Goal: Transaction & Acquisition: Purchase product/service

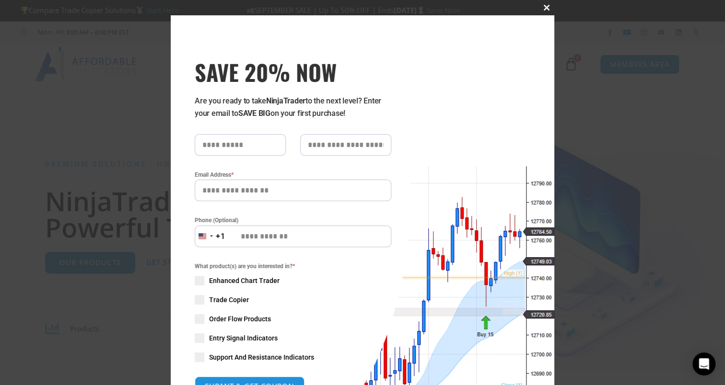
click at [543, 6] on span at bounding box center [546, 8] width 15 height 6
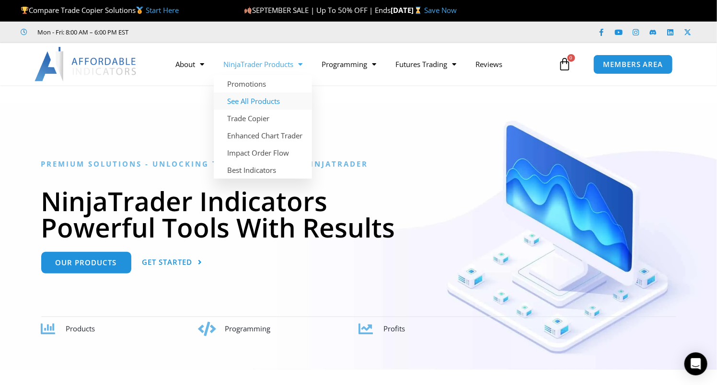
click at [249, 101] on link "See All Products" at bounding box center [263, 101] width 98 height 17
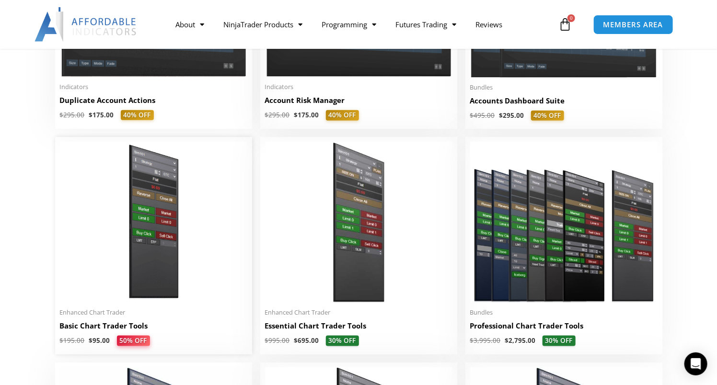
scroll to position [431, 0]
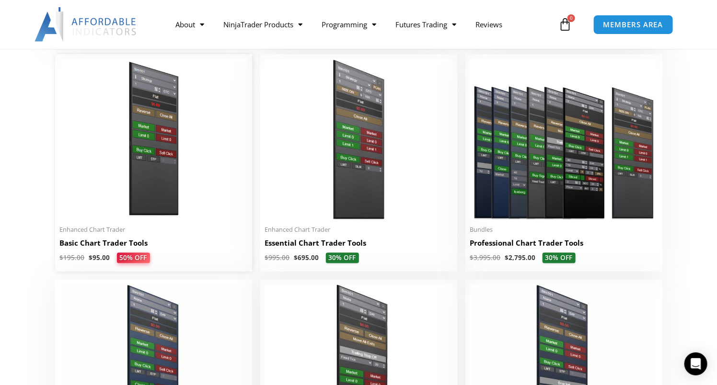
click at [192, 165] on img at bounding box center [153, 139] width 187 height 161
click at [184, 172] on img at bounding box center [153, 139] width 187 height 161
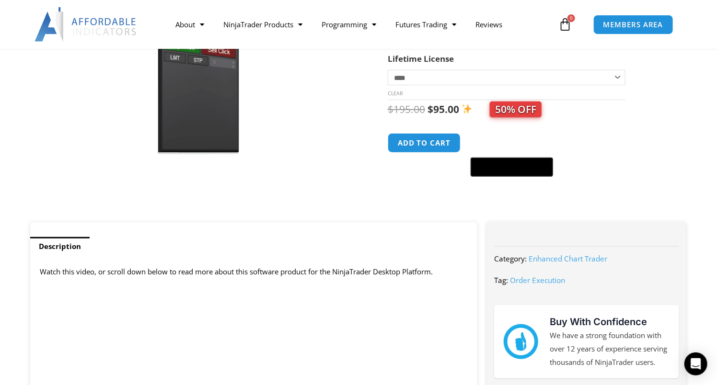
scroll to position [192, 0]
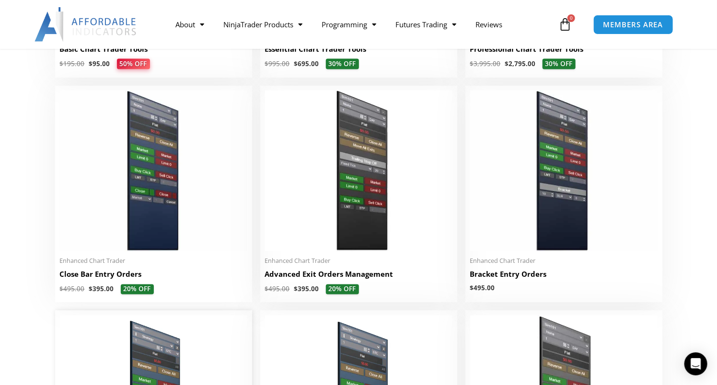
scroll to position [602, 0]
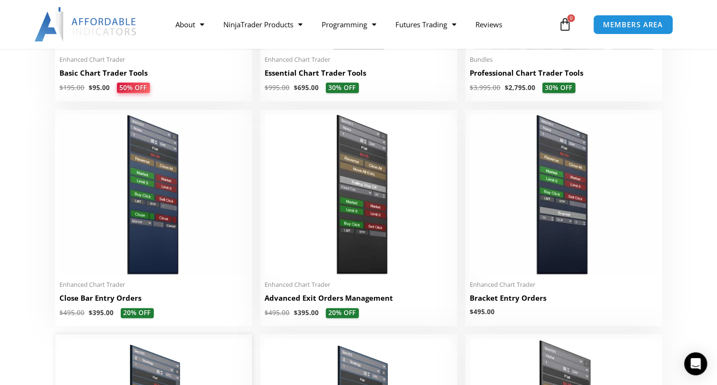
click at [246, 224] on img at bounding box center [153, 195] width 187 height 161
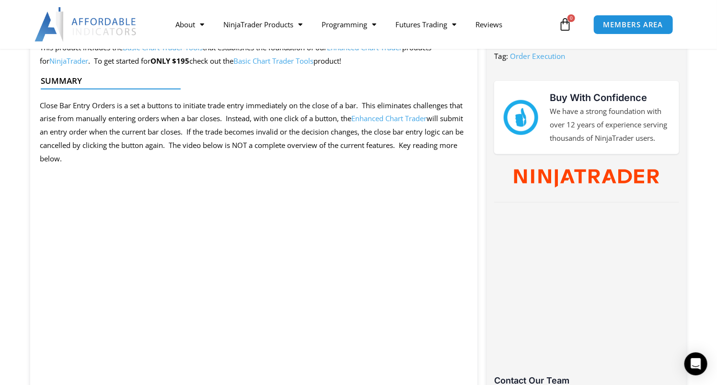
scroll to position [479, 0]
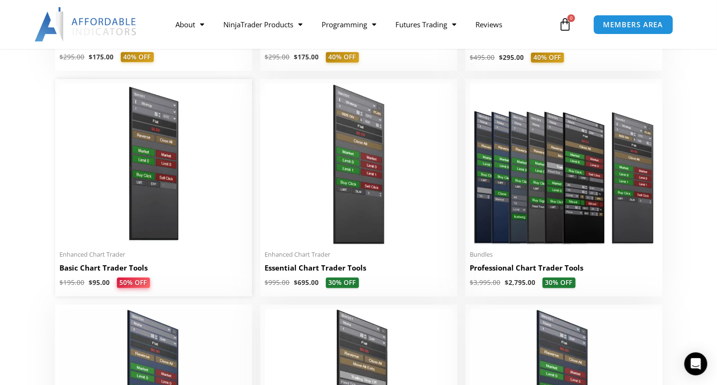
scroll to position [362, 0]
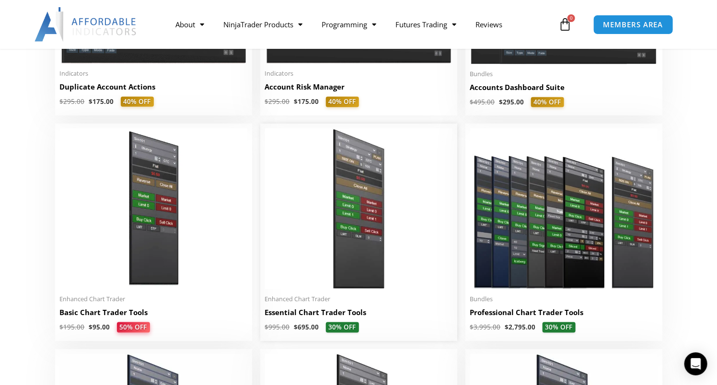
click at [324, 228] on img at bounding box center [358, 208] width 187 height 161
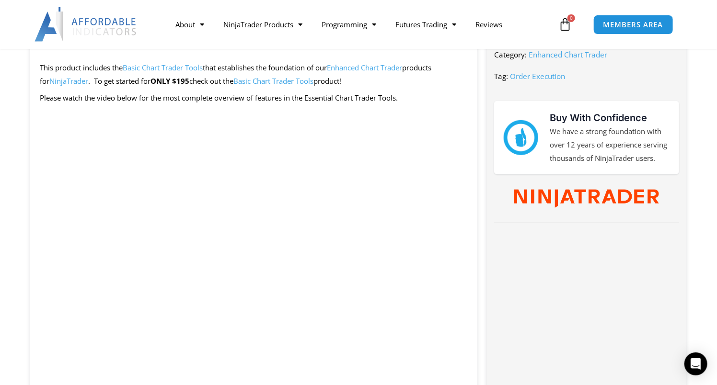
scroll to position [336, 0]
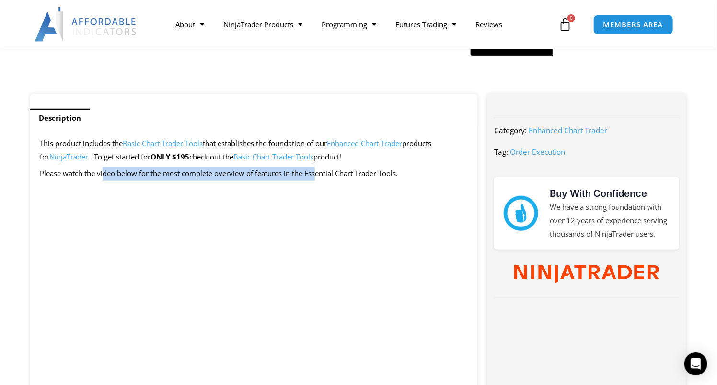
drag, startPoint x: 105, startPoint y: 173, endPoint x: 322, endPoint y: 176, distance: 217.2
click at [319, 176] on p "Please watch the video below for the most complete overview of features in the …" at bounding box center [254, 173] width 428 height 13
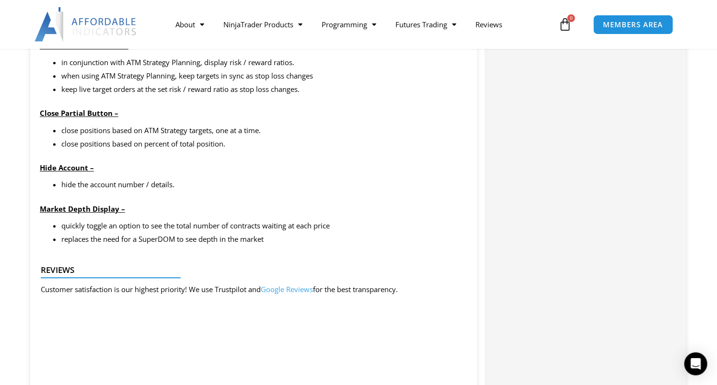
scroll to position [815, 0]
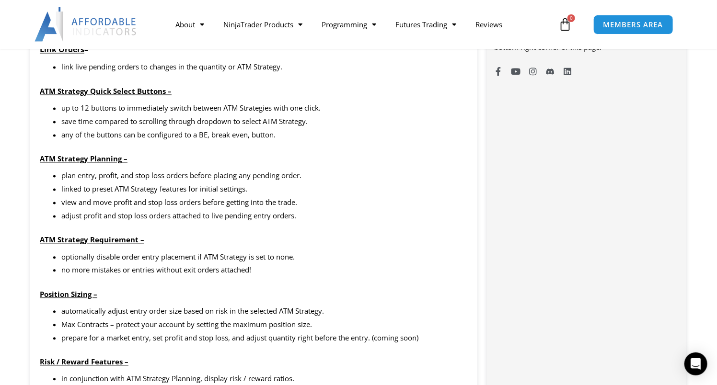
drag, startPoint x: 312, startPoint y: 143, endPoint x: 291, endPoint y: 142, distance: 20.2
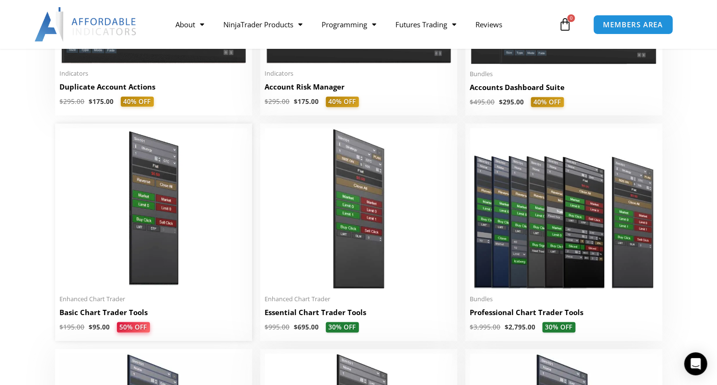
click at [160, 212] on img at bounding box center [153, 208] width 187 height 161
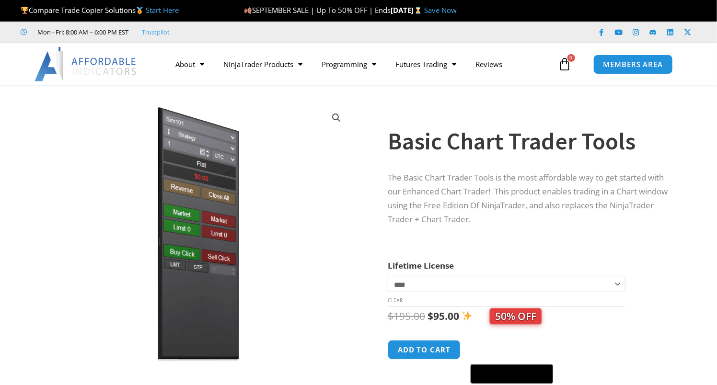
scroll to position [48, 0]
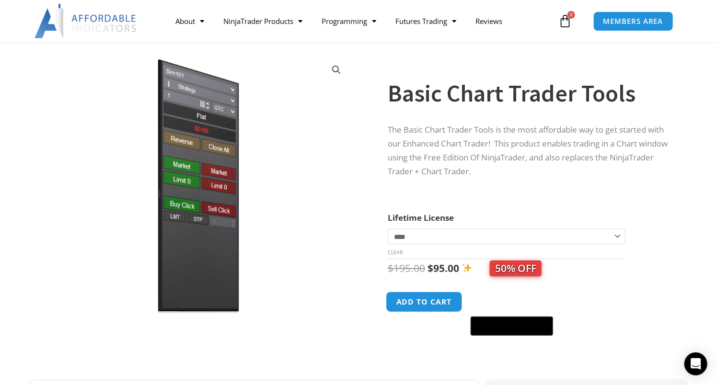
click at [432, 302] on button "Add to cart" at bounding box center [424, 302] width 77 height 21
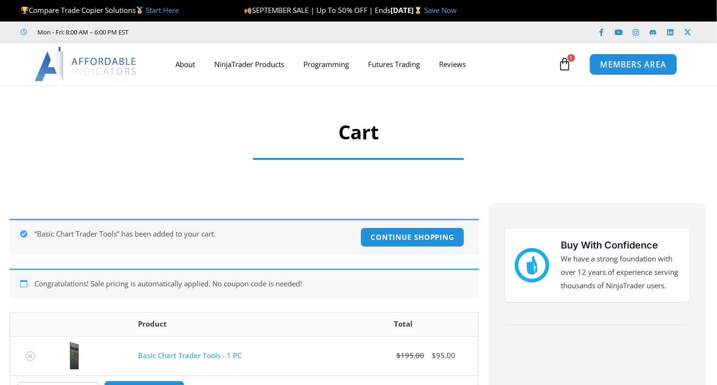
click at [624, 60] on span "MEMBERS AREA" at bounding box center [633, 64] width 66 height 8
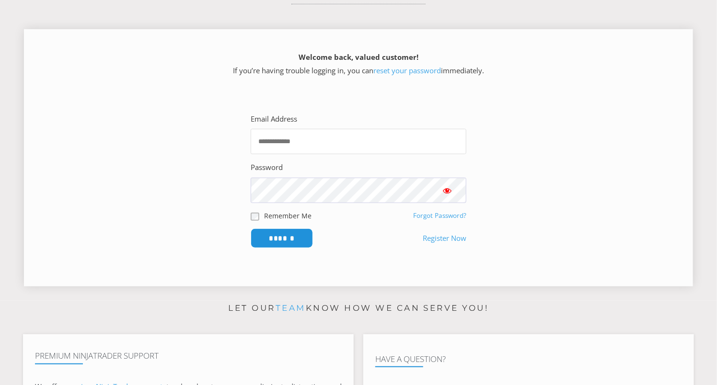
click at [293, 143] on input "Email Address" at bounding box center [359, 141] width 216 height 25
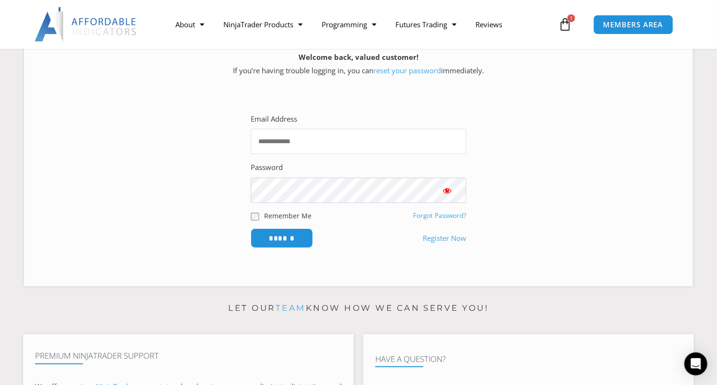
type input "**********"
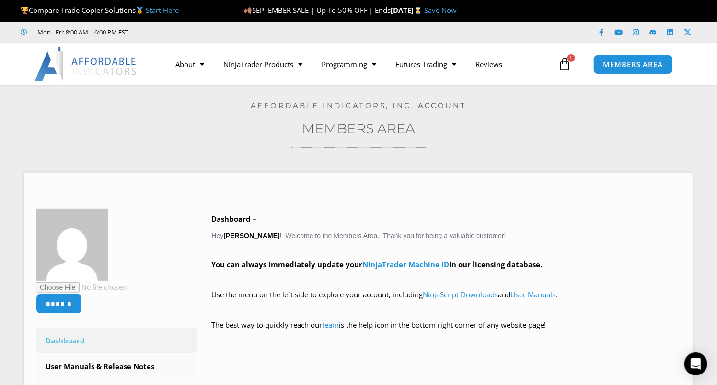
click at [565, 65] on icon at bounding box center [565, 64] width 13 height 13
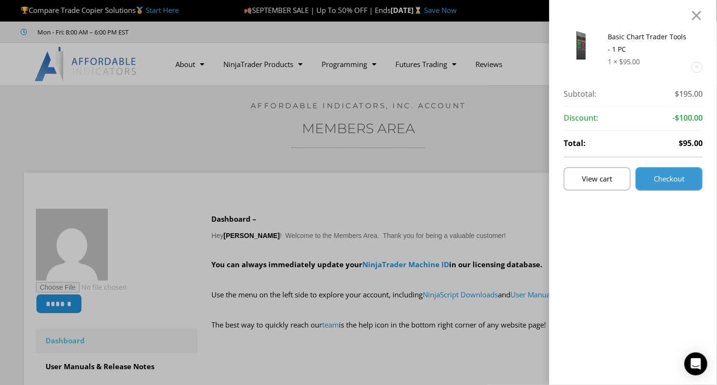
click at [685, 178] on span "Checkout" at bounding box center [669, 178] width 31 height 7
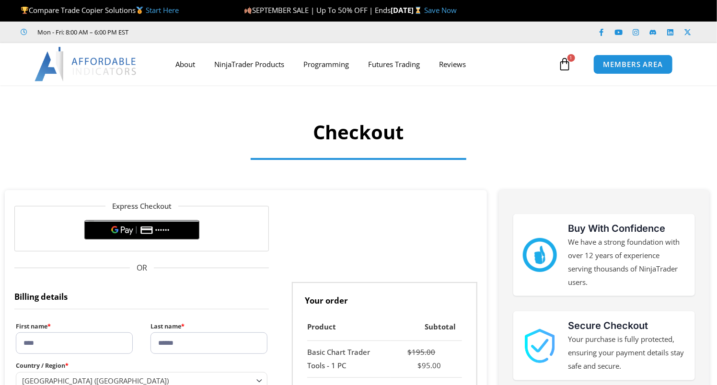
select select "**"
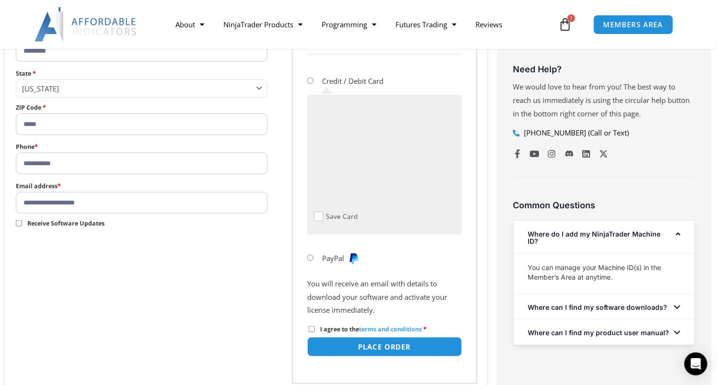
scroll to position [431, 0]
click at [436, 252] on li "PayPal" at bounding box center [384, 258] width 154 height 24
click at [375, 344] on button "Place order" at bounding box center [384, 347] width 162 height 21
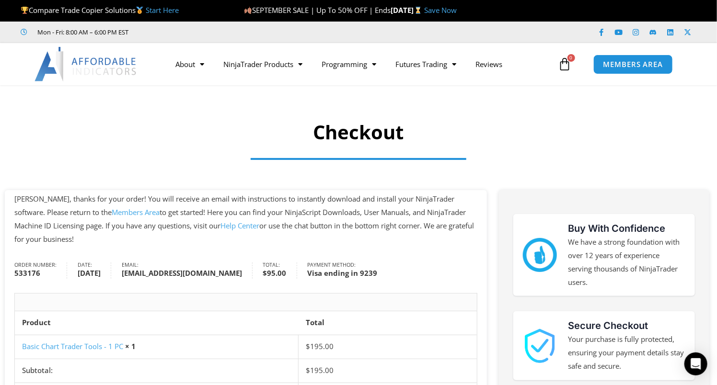
click at [112, 210] on link "Members Area" at bounding box center [136, 213] width 48 height 10
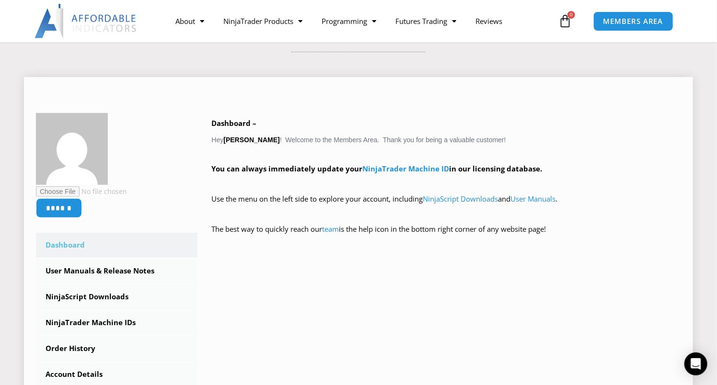
scroll to position [192, 0]
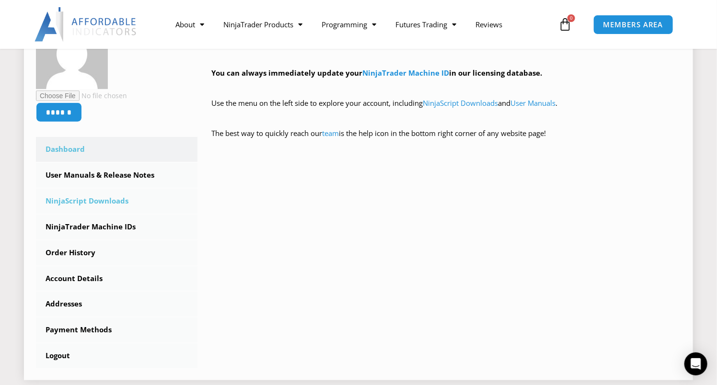
click at [65, 201] on link "NinjaScript Downloads" at bounding box center [117, 201] width 162 height 25
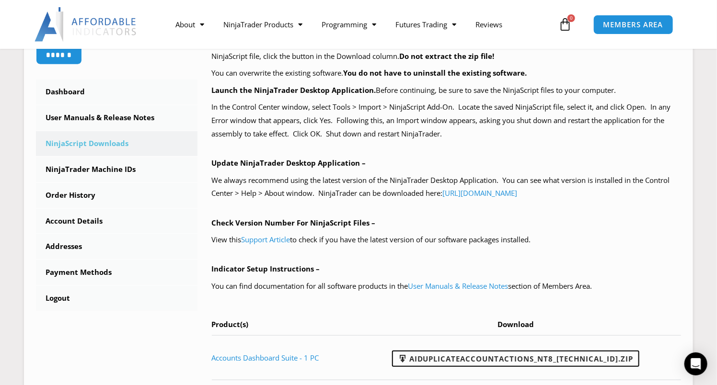
scroll to position [479, 0]
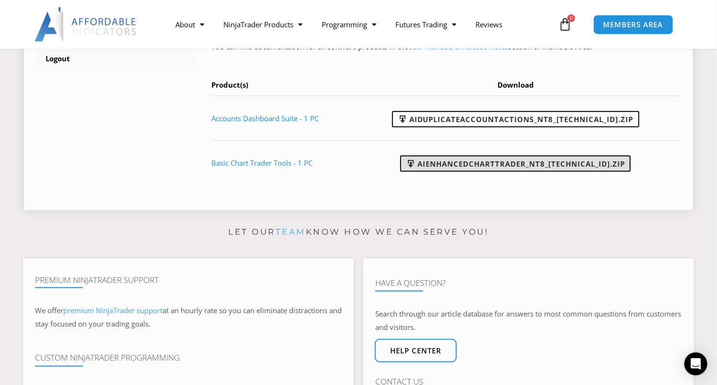
click at [481, 163] on link "AIEnhancedChartTrader_NT8_[TECHNICAL_ID].zip" at bounding box center [515, 164] width 231 height 16
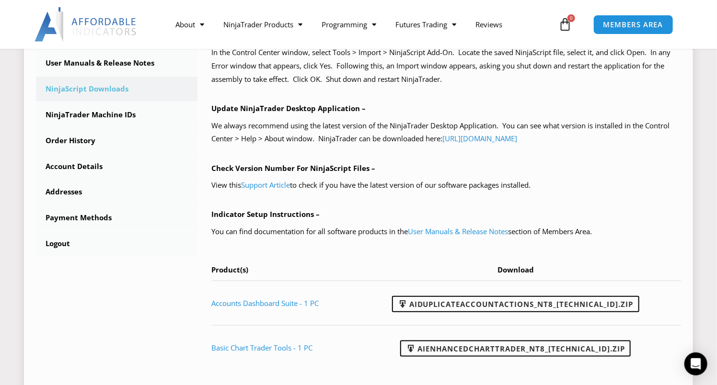
scroll to position [288, 0]
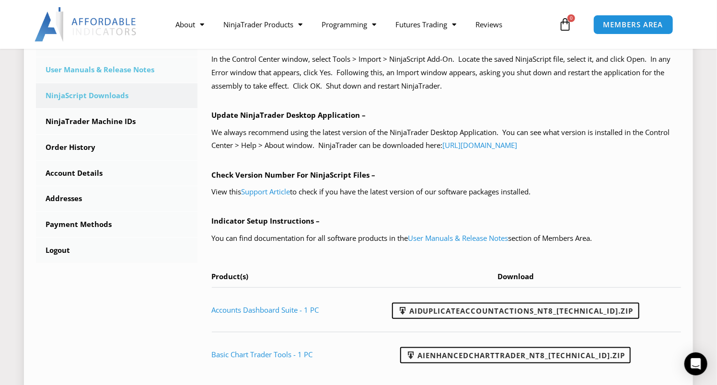
click at [86, 70] on link "User Manuals & Release Notes" at bounding box center [117, 70] width 162 height 25
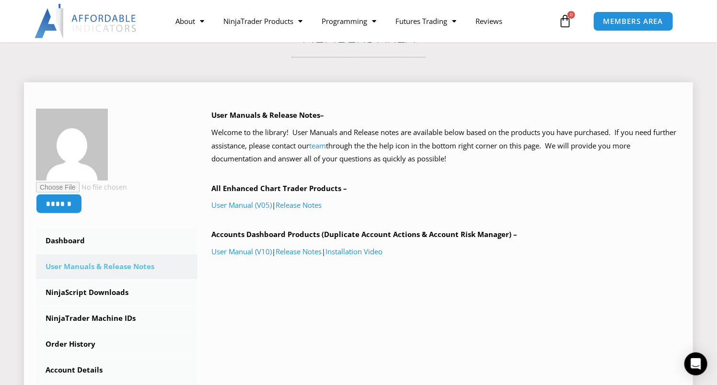
scroll to position [96, 0]
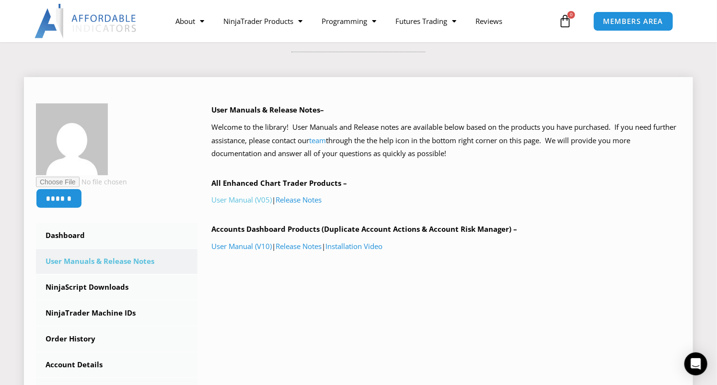
click at [240, 200] on link "User Manual (V05)" at bounding box center [242, 200] width 60 height 10
click at [237, 246] on link "User Manual (V10)" at bounding box center [242, 247] width 60 height 10
click at [244, 200] on link "User Manual (V05)" at bounding box center [242, 200] width 60 height 10
